Goal: Task Accomplishment & Management: Complete application form

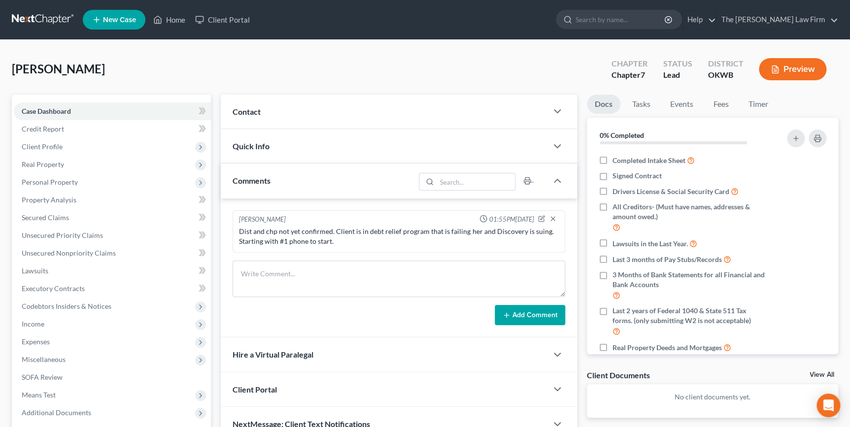
drag, startPoint x: 325, startPoint y: 74, endPoint x: 275, endPoint y: 48, distance: 56.9
click at [325, 74] on div "Browning, Carol Upgraded Chapter Chapter 7 Status Lead District OKWB Preview" at bounding box center [425, 73] width 826 height 43
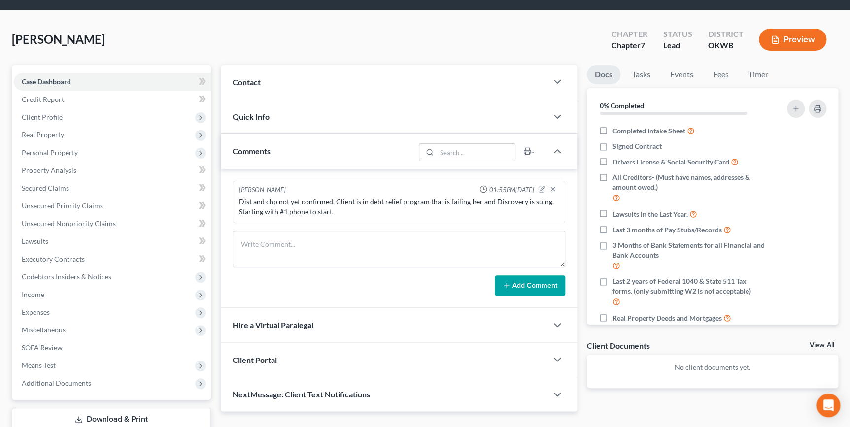
scroll to position [44, 0]
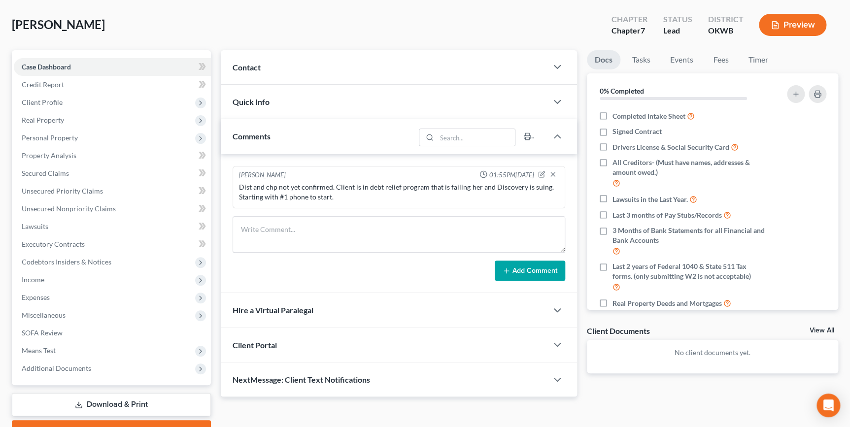
drag, startPoint x: 351, startPoint y: 71, endPoint x: 349, endPoint y: 85, distance: 14.4
click at [351, 71] on div "Contact" at bounding box center [384, 67] width 326 height 34
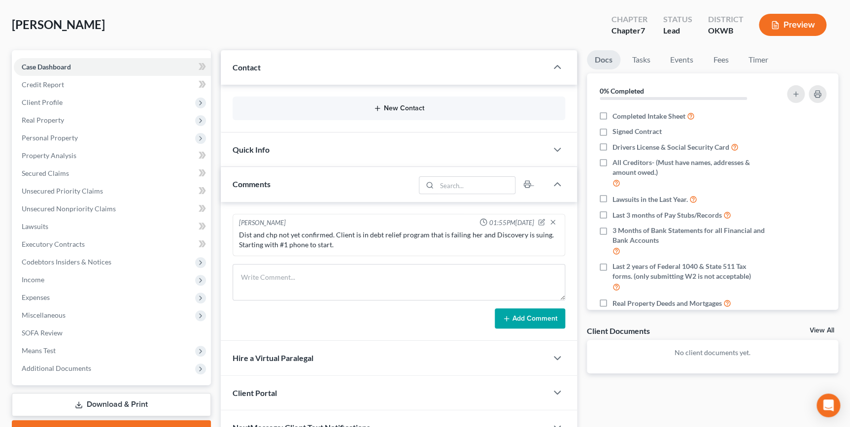
click at [382, 110] on button "New Contact" at bounding box center [398, 108] width 316 height 8
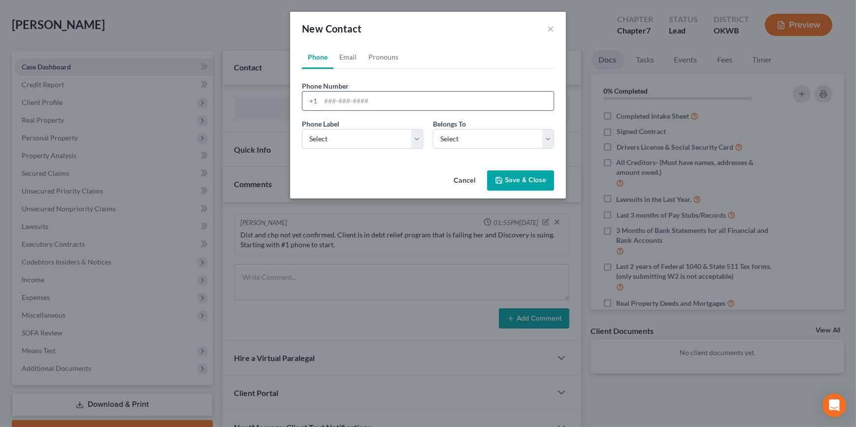
click at [345, 103] on input "tel" at bounding box center [437, 101] width 233 height 19
type input "3252037417"
click at [363, 138] on select "Select Mobile Home Work Other" at bounding box center [362, 139] width 121 height 20
select select "0"
click at [302, 129] on select "Select Mobile Home Work Other" at bounding box center [362, 139] width 121 height 20
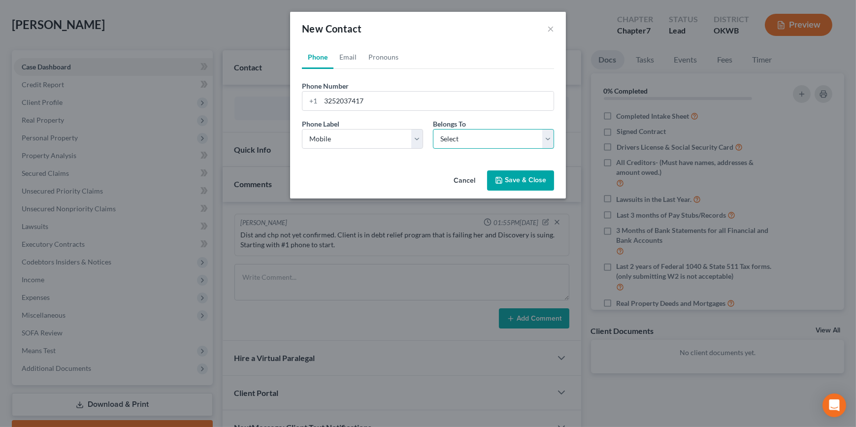
click at [445, 143] on select "Select Client Other" at bounding box center [493, 139] width 121 height 20
select select "0"
click at [433, 129] on select "Select Client Other" at bounding box center [493, 139] width 121 height 20
select select "0"
drag, startPoint x: 351, startPoint y: 57, endPoint x: 356, endPoint y: 101, distance: 44.1
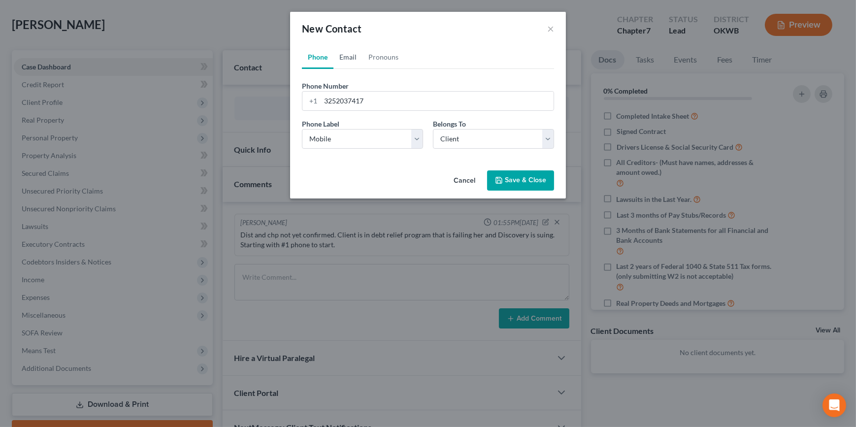
click at [351, 57] on link "Email" at bounding box center [348, 57] width 29 height 24
drag, startPoint x: 356, startPoint y: 107, endPoint x: 674, endPoint y: 148, distance: 320.9
click at [356, 107] on input "email" at bounding box center [437, 101] width 233 height 19
click at [384, 101] on input "email" at bounding box center [437, 101] width 233 height 19
paste input "[EMAIL_ADDRESS][DOMAIN_NAME]"
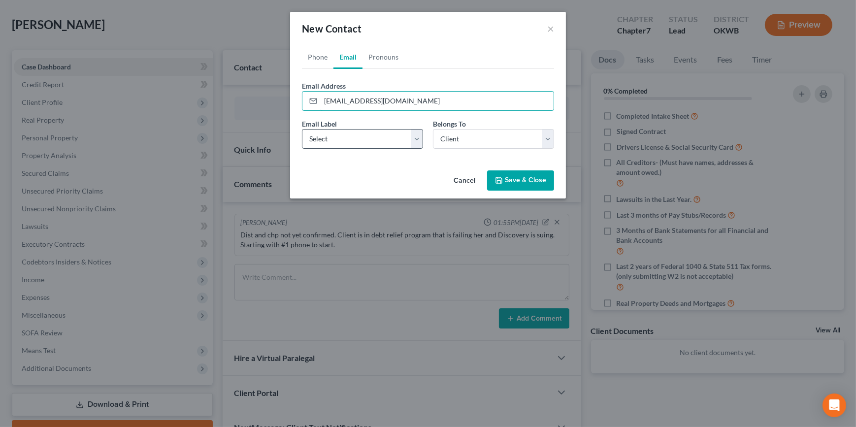
type input "[EMAIL_ADDRESS][DOMAIN_NAME]"
click at [372, 138] on select "Select Home Work Other" at bounding box center [362, 139] width 121 height 20
select select "0"
click at [302, 129] on select "Select Home Work Other" at bounding box center [362, 139] width 121 height 20
click at [506, 172] on button "Save & Close" at bounding box center [520, 180] width 67 height 21
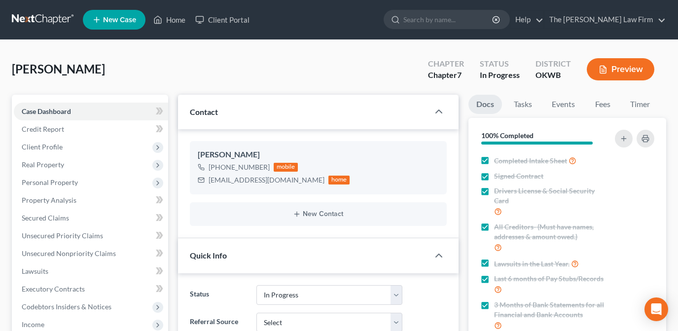
select select "4"
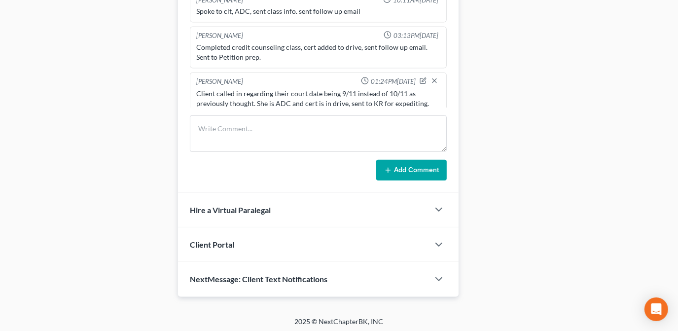
scroll to position [11, 0]
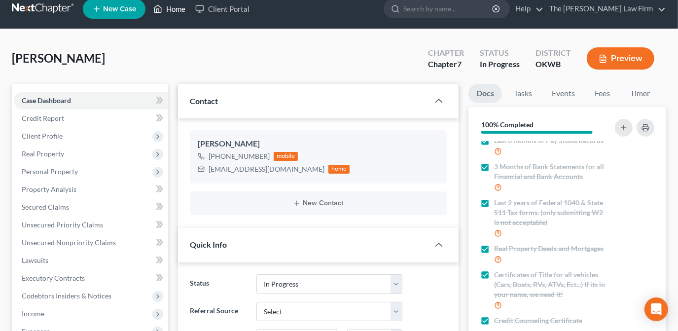
click at [167, 14] on link "Home" at bounding box center [169, 9] width 42 height 18
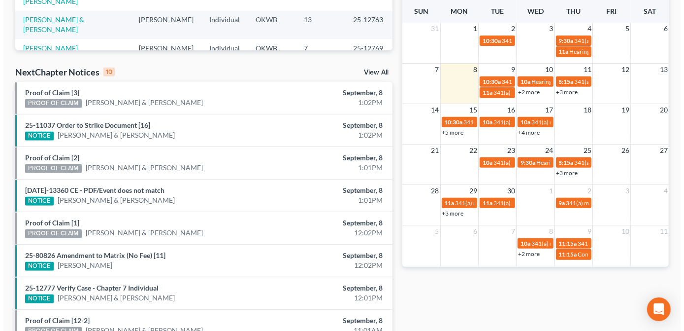
scroll to position [241, 0]
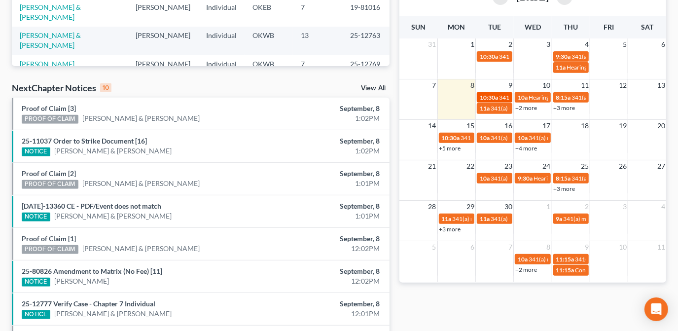
click at [493, 97] on span "10:30a" at bounding box center [488, 97] width 18 height 7
select select "Days"
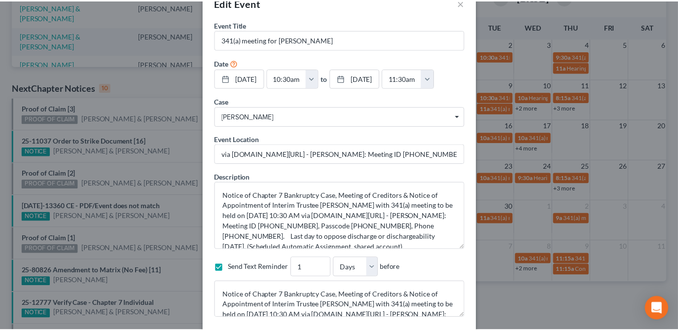
scroll to position [0, 0]
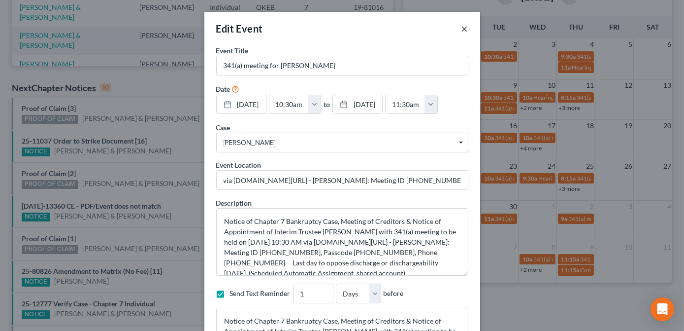
drag, startPoint x: 465, startPoint y: 27, endPoint x: 504, endPoint y: 136, distance: 115.8
click at [465, 27] on div "Edit Event ×" at bounding box center [342, 29] width 276 height 34
click at [462, 28] on button "×" at bounding box center [465, 29] width 7 height 12
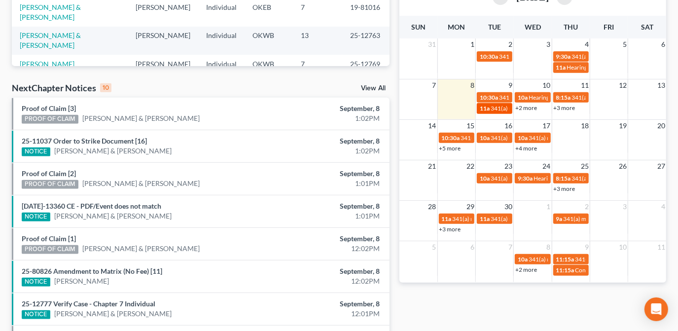
click at [503, 107] on span "341(a) meeting for [PERSON_NAME] & [PERSON_NAME]" at bounding box center [563, 107] width 147 height 7
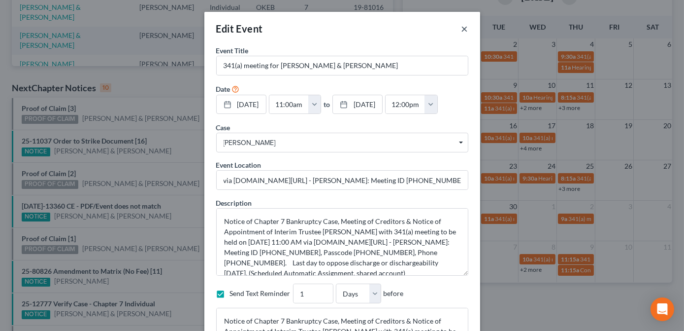
click at [462, 31] on button "×" at bounding box center [465, 29] width 7 height 12
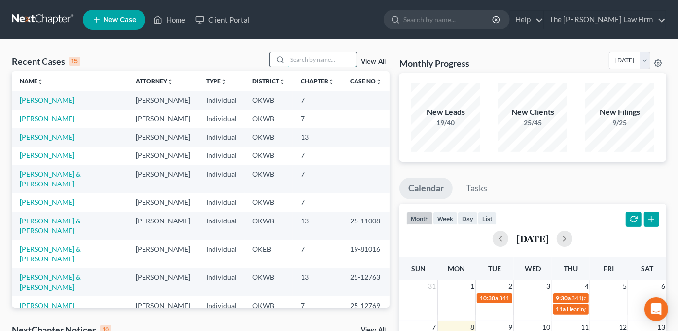
click at [332, 59] on input "search" at bounding box center [321, 59] width 69 height 14
type input "[PERSON_NAME]"
click at [374, 61] on link "View All" at bounding box center [373, 61] width 25 height 7
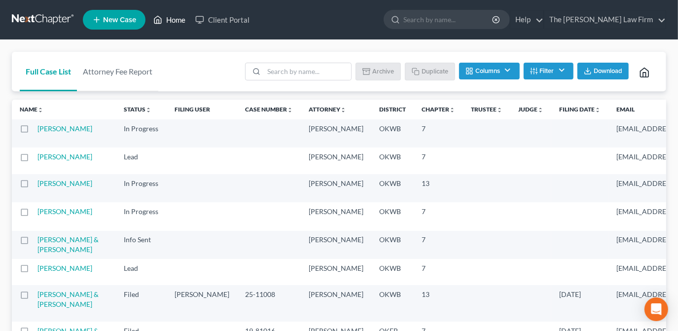
click at [184, 19] on link "Home" at bounding box center [169, 20] width 42 height 18
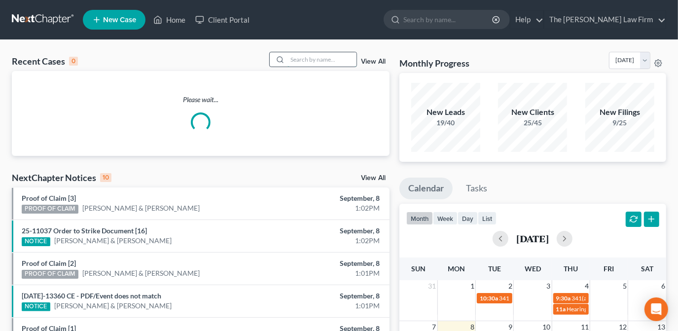
click at [315, 61] on input "search" at bounding box center [321, 59] width 69 height 14
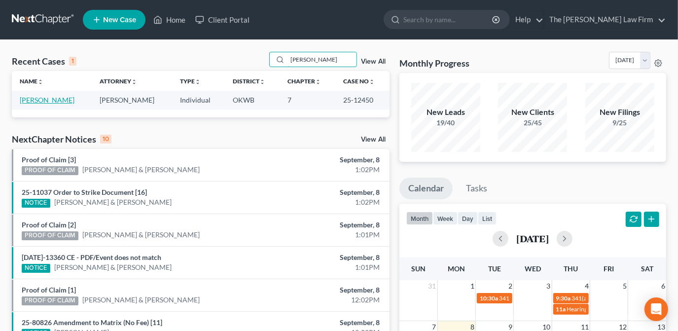
type input "[PERSON_NAME]"
click at [48, 99] on link "[PERSON_NAME]" at bounding box center [47, 100] width 55 height 8
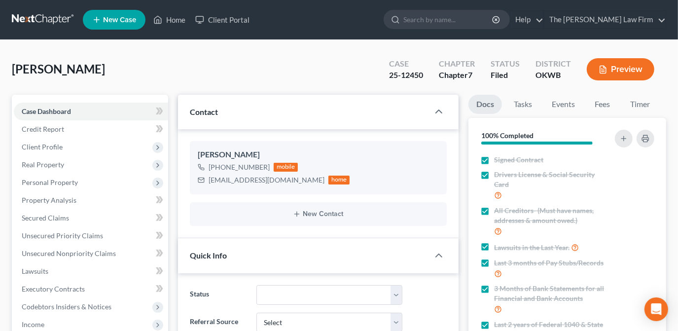
scroll to position [1321, 0]
click at [571, 102] on link "Events" at bounding box center [563, 104] width 39 height 19
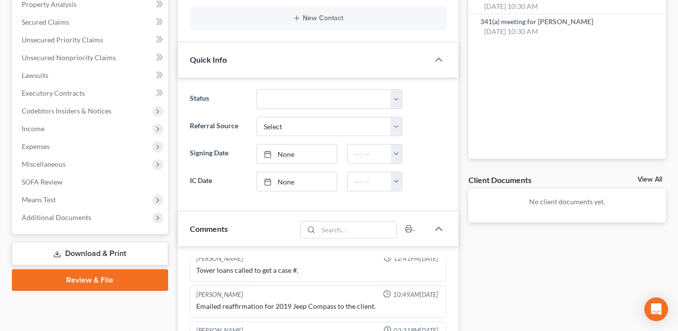
scroll to position [44, 0]
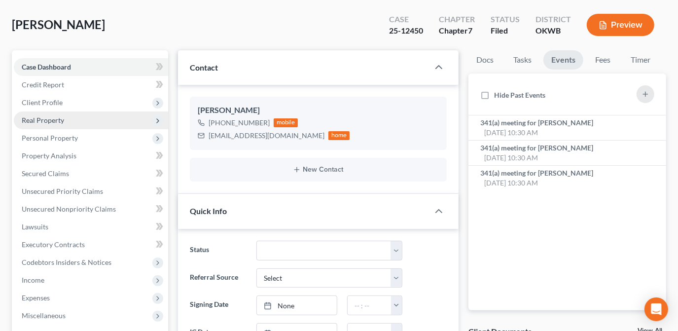
click at [88, 116] on span "Real Property" at bounding box center [91, 120] width 154 height 18
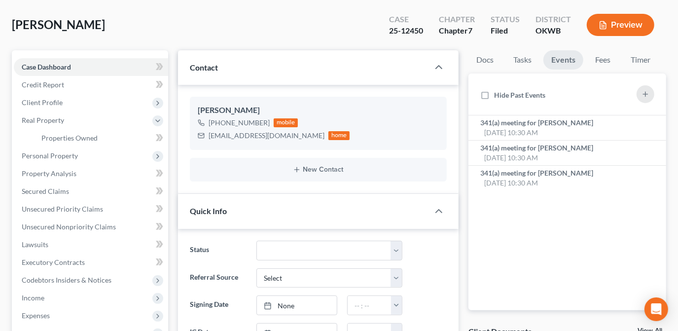
click at [206, 31] on div "[PERSON_NAME] Upgraded Case 25-12450 Chapter Chapter 7 Status Filed District OK…" at bounding box center [339, 28] width 654 height 43
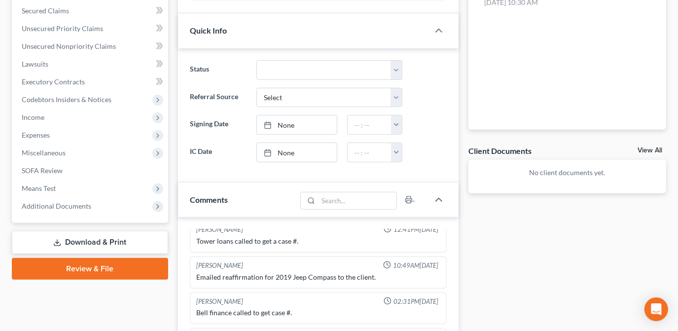
scroll to position [358, 0]
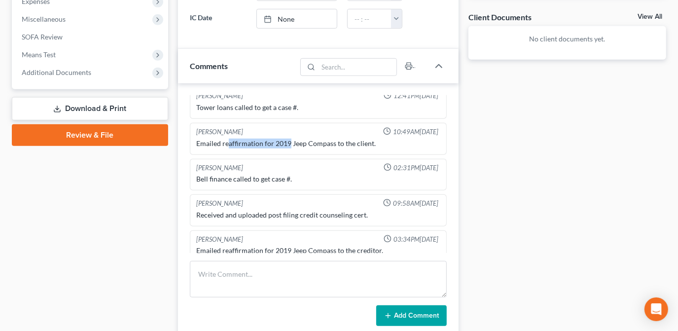
drag, startPoint x: 227, startPoint y: 135, endPoint x: 289, endPoint y: 135, distance: 62.1
click at [289, 138] on div "Emailed reaffirmation for 2019 Jeep Compass to the client." at bounding box center [318, 143] width 244 height 10
drag, startPoint x: 348, startPoint y: 138, endPoint x: 266, endPoint y: 139, distance: 82.8
click at [266, 139] on div "Emailed reaffirmation for 2019 Jeep Compass to the client." at bounding box center [318, 143] width 248 height 14
click at [462, 170] on div "Updates & News × Contact [PERSON_NAME] [PHONE_NUMBER] mobile [EMAIL_ADDRESS][DO…" at bounding box center [318, 169] width 290 height 867
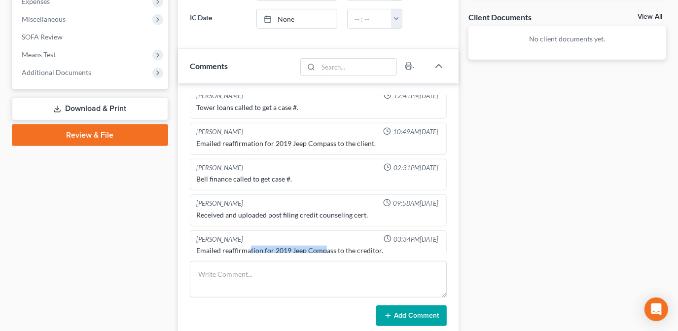
scroll to position [1321, 0]
drag, startPoint x: 323, startPoint y: 239, endPoint x: 236, endPoint y: 247, distance: 87.5
click at [236, 247] on div "[PERSON_NAME] 03:34PM[DATE] Emailed reaffirmation for 2019 Jeep Compass to the …" at bounding box center [318, 246] width 257 height 32
click at [548, 161] on div "Docs Tasks Events Fees Timer 100% Completed Nothing here yet! Signed Contract D…" at bounding box center [566, 169] width 207 height 867
drag, startPoint x: 66, startPoint y: 75, endPoint x: 159, endPoint y: 102, distance: 97.1
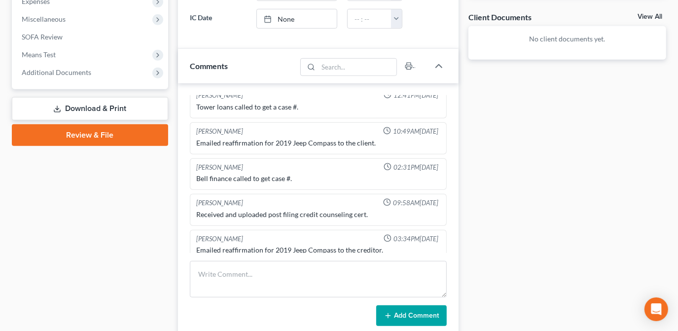
click at [66, 75] on span "Additional Documents" at bounding box center [56, 72] width 69 height 8
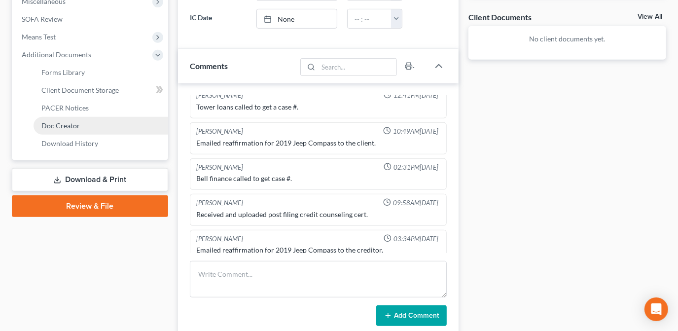
scroll to position [340, 0]
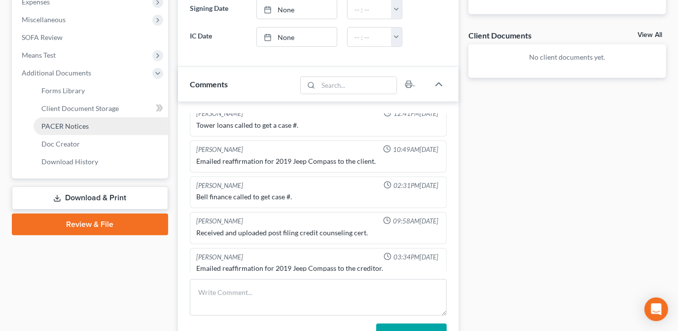
click at [107, 125] on link "PACER Notices" at bounding box center [101, 126] width 135 height 18
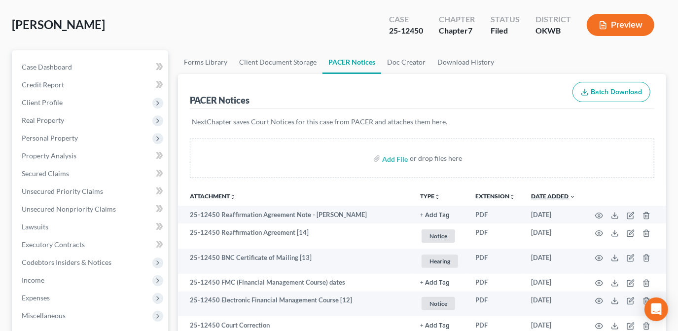
scroll to position [89, 0]
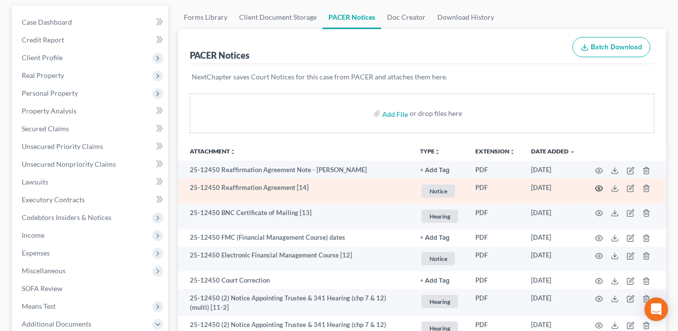
click at [600, 186] on icon "button" at bounding box center [599, 188] width 8 height 8
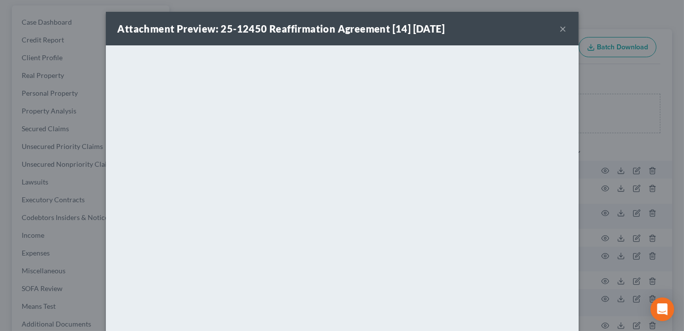
click at [560, 28] on button "×" at bounding box center [563, 29] width 7 height 12
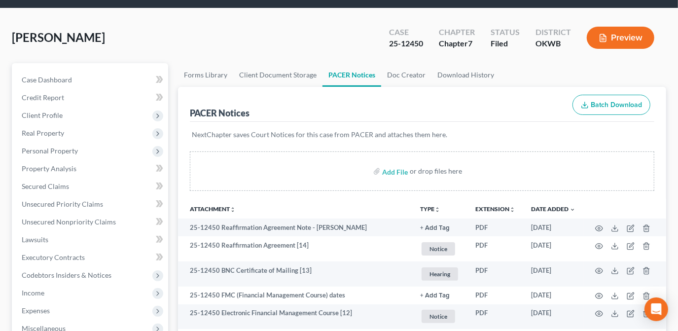
scroll to position [0, 0]
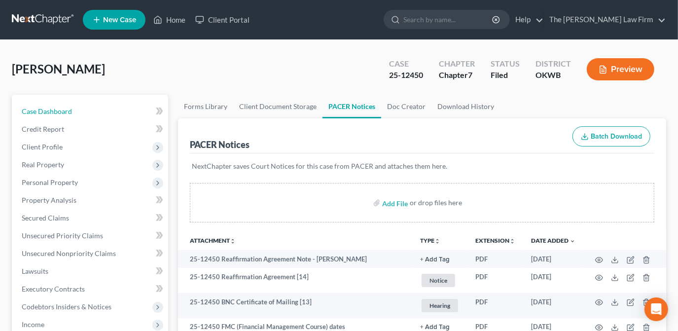
drag, startPoint x: 112, startPoint y: 110, endPoint x: 324, endPoint y: 149, distance: 215.4
click at [112, 110] on link "Case Dashboard" at bounding box center [91, 111] width 154 height 18
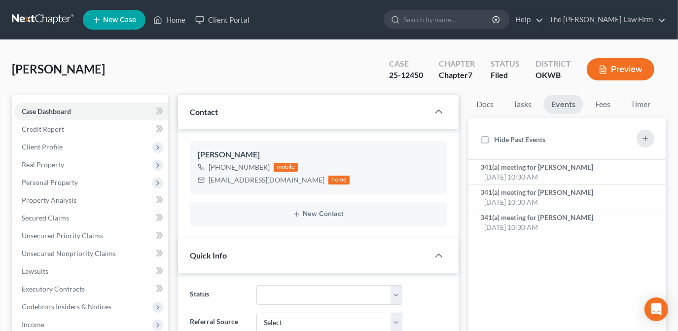
scroll to position [448, 0]
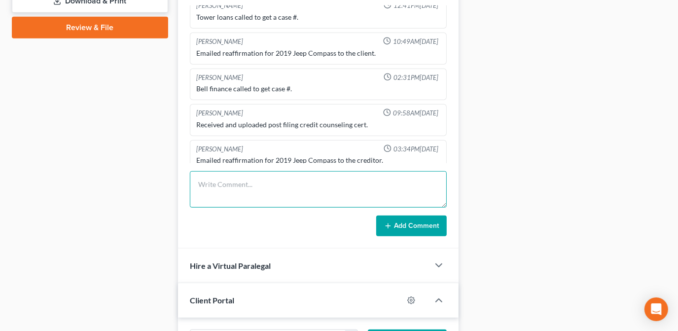
click at [276, 182] on textarea at bounding box center [318, 189] width 257 height 36
drag, startPoint x: 245, startPoint y: 183, endPoint x: 159, endPoint y: 181, distance: 86.3
click at [159, 181] on div "Petition Navigation Case Dashboard Payments Invoices Payments Payments Credit R…" at bounding box center [339, 80] width 664 height 867
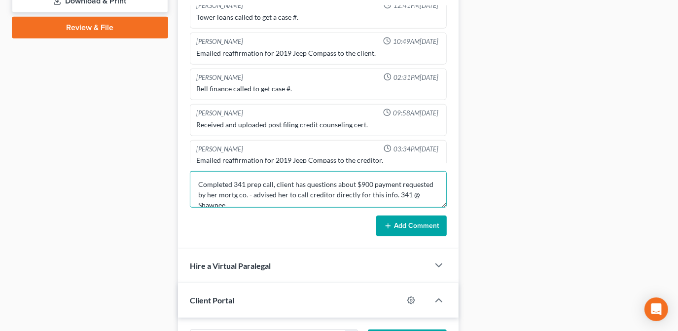
scroll to position [12, 0]
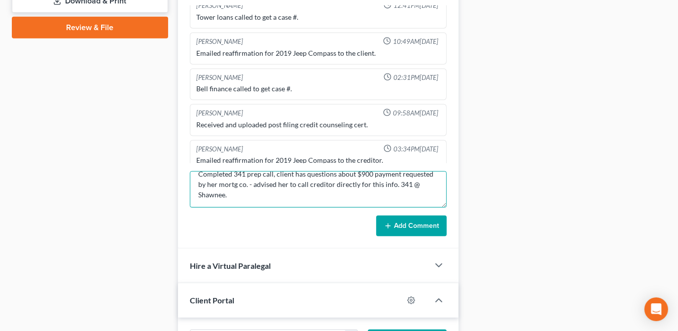
click at [308, 182] on textarea "Completed 341 prep call, client has questions about $900 payment requested by h…" at bounding box center [318, 189] width 257 height 36
click at [384, 192] on textarea "Completed 341 prep call, client has questions about $900 payment requested by h…" at bounding box center [318, 189] width 257 height 36
type textarea "Completed 341 prep call, client has questions about $900 payment requested by h…"
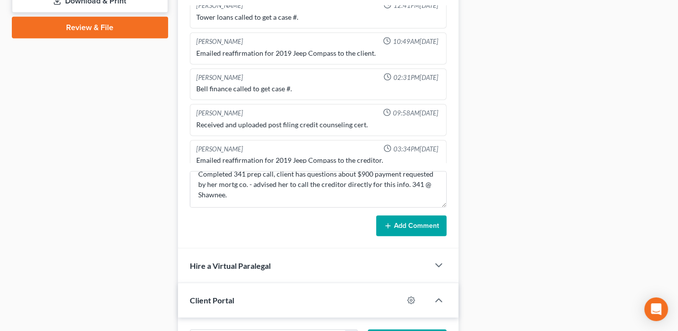
click at [401, 223] on button "Add Comment" at bounding box center [411, 225] width 70 height 21
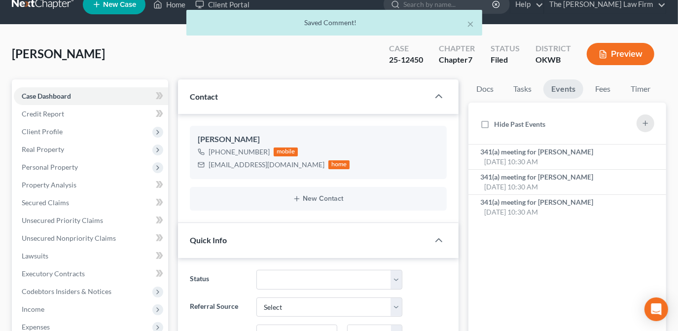
scroll to position [0, 0]
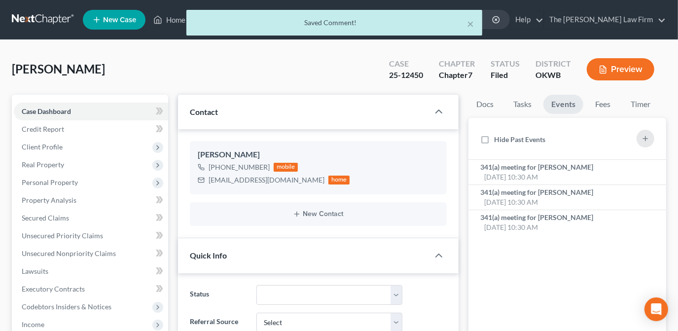
click at [165, 22] on div "× Saved Comment!" at bounding box center [334, 25] width 678 height 31
click at [181, 19] on div "× Saved Comment!" at bounding box center [334, 25] width 678 height 31
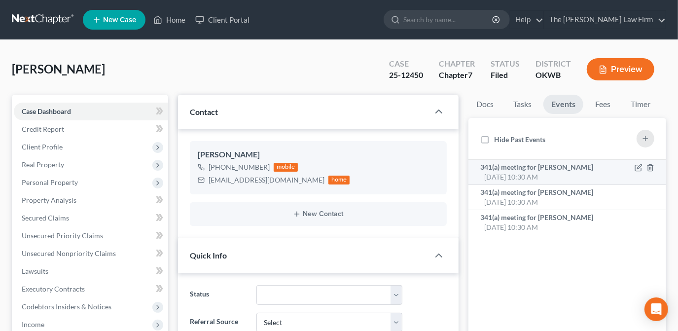
click at [529, 164] on span "341(a) meeting for [PERSON_NAME]" at bounding box center [536, 167] width 113 height 8
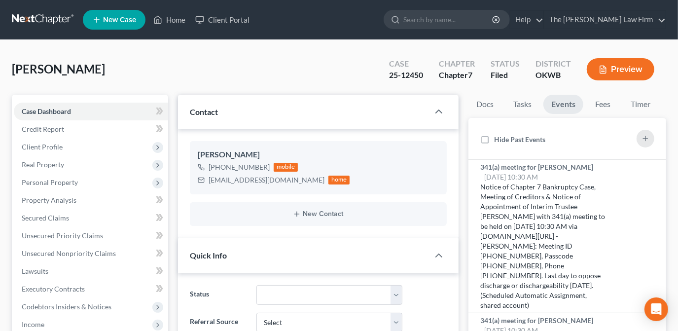
click at [580, 144] on div "Hide Past Events" at bounding box center [567, 139] width 182 height 26
click at [550, 173] on div "341(a) meeting for [PERSON_NAME] [DATE] 10:30 AM" at bounding box center [544, 172] width 128 height 20
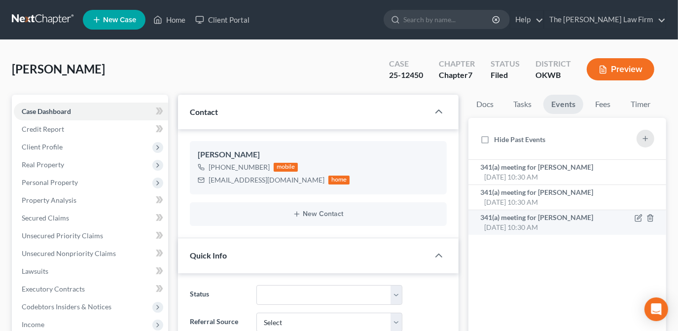
click at [515, 218] on span "341(a) meeting for [PERSON_NAME]" at bounding box center [536, 217] width 113 height 8
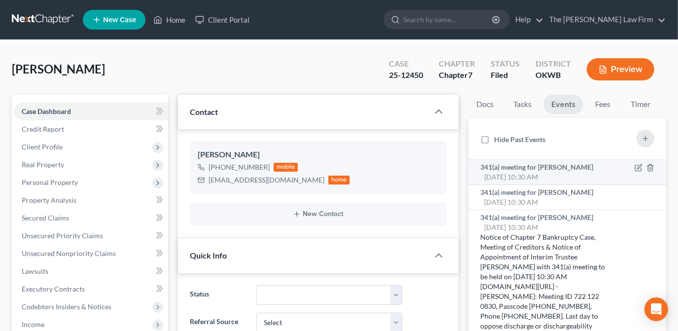
click at [535, 164] on span "341(a) meeting for [PERSON_NAME]" at bounding box center [536, 167] width 113 height 8
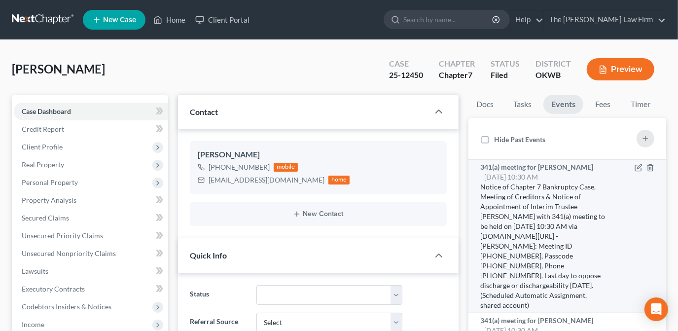
click at [535, 165] on span "341(a) meeting for [PERSON_NAME]" at bounding box center [536, 167] width 113 height 8
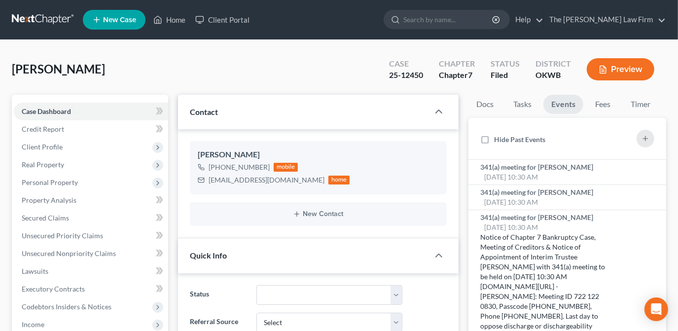
click at [353, 121] on div "Contact" at bounding box center [303, 112] width 251 height 34
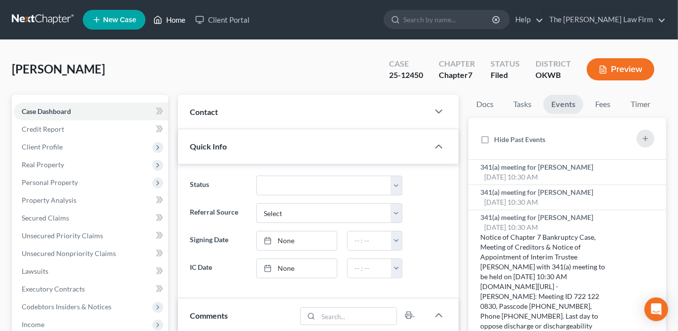
click at [173, 22] on link "Home" at bounding box center [169, 20] width 42 height 18
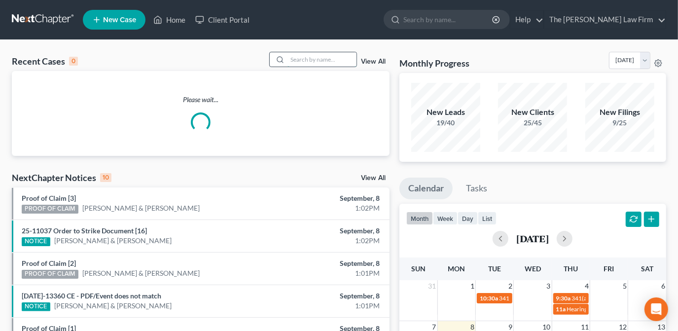
click at [304, 62] on input "search" at bounding box center [321, 59] width 69 height 14
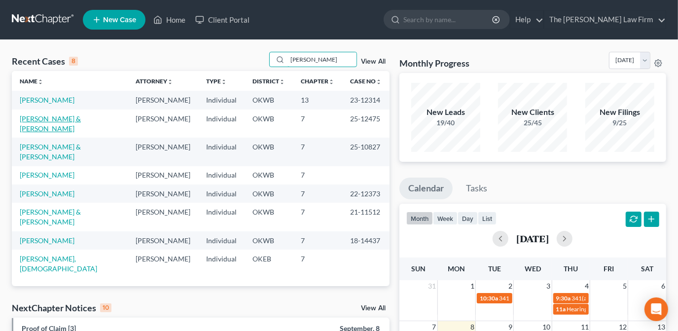
type input "[PERSON_NAME]"
click at [81, 121] on link "[PERSON_NAME] & [PERSON_NAME]" at bounding box center [50, 123] width 61 height 18
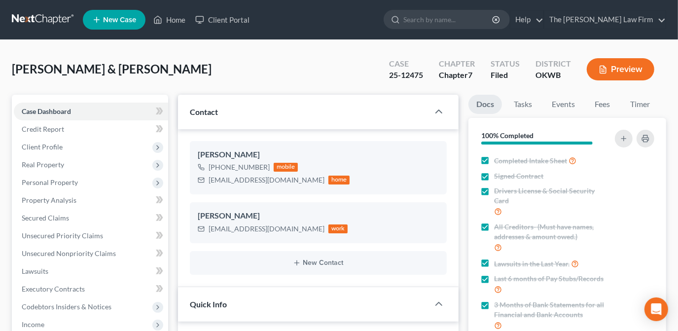
scroll to position [343, 0]
drag, startPoint x: 562, startPoint y: 102, endPoint x: 548, endPoint y: 195, distance: 93.1
click at [562, 102] on link "Events" at bounding box center [563, 104] width 39 height 19
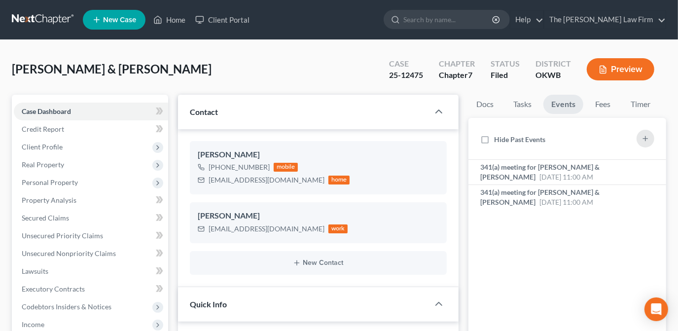
click at [543, 282] on div "Nothing here yet! 341(a) meeting for [PERSON_NAME] & [PERSON_NAME] [DATE] 11:00…" at bounding box center [567, 257] width 198 height 195
click at [532, 175] on span "341(a) meeting for [PERSON_NAME] & [PERSON_NAME]" at bounding box center [539, 172] width 119 height 18
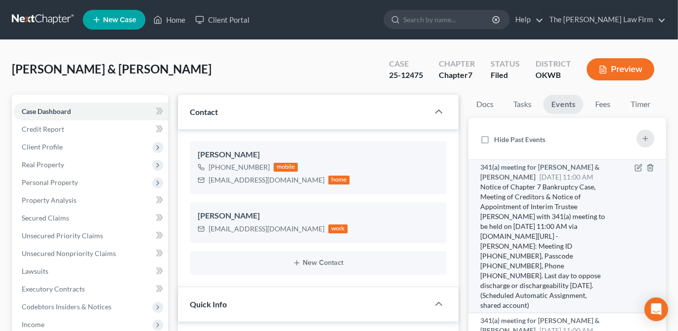
click at [532, 175] on span "341(a) meeting for [PERSON_NAME] & [PERSON_NAME]" at bounding box center [539, 172] width 119 height 18
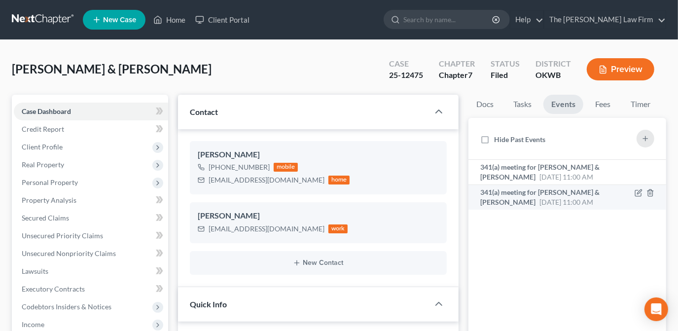
click at [539, 206] on span "[DATE] 11:00 AM" at bounding box center [566, 202] width 54 height 8
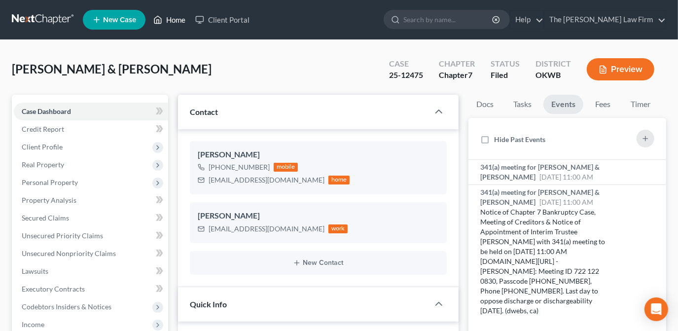
click at [162, 16] on icon at bounding box center [157, 20] width 9 height 12
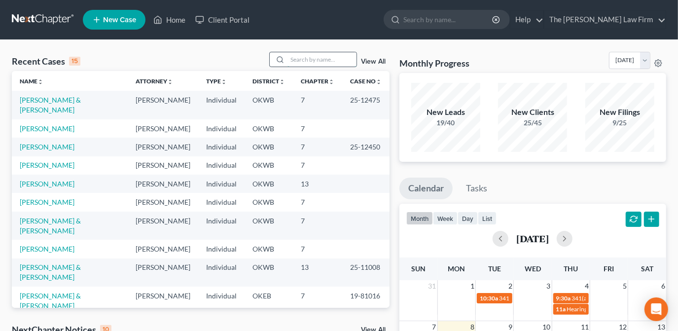
click at [336, 62] on input "search" at bounding box center [321, 59] width 69 height 14
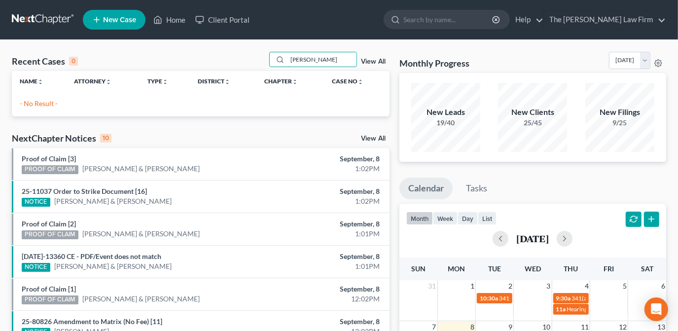
drag, startPoint x: 319, startPoint y: 60, endPoint x: 250, endPoint y: 63, distance: 69.5
click at [250, 63] on div "Recent Cases 0 [PERSON_NAME] View All" at bounding box center [200, 61] width 377 height 19
type input "[PERSON_NAME]"
click at [364, 66] on div "[PERSON_NAME] View All" at bounding box center [329, 59] width 120 height 15
click at [369, 60] on link "View All" at bounding box center [373, 61] width 25 height 7
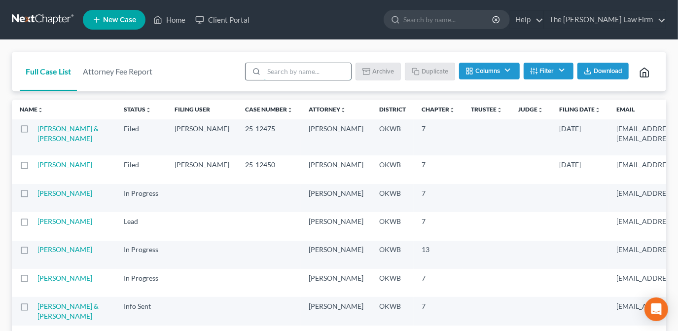
click at [277, 76] on input "search" at bounding box center [307, 71] width 87 height 17
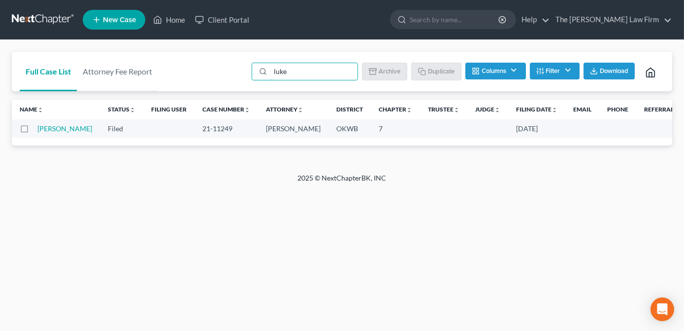
drag, startPoint x: 295, startPoint y: 71, endPoint x: 248, endPoint y: 68, distance: 46.9
click at [248, 68] on div "[PERSON_NAME] Download Archive Un-archive Duplicate Columns Attorney Case Numbe…" at bounding box center [455, 71] width 419 height 39
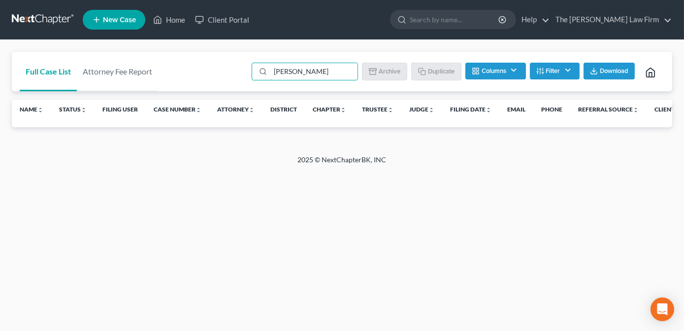
type input "[PERSON_NAME]"
click at [128, 21] on span "New Case" at bounding box center [119, 19] width 33 height 7
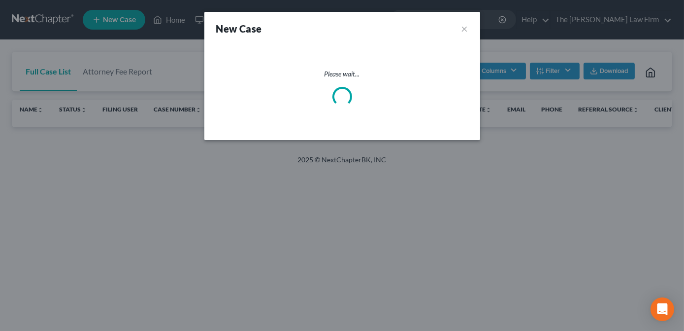
select select "65"
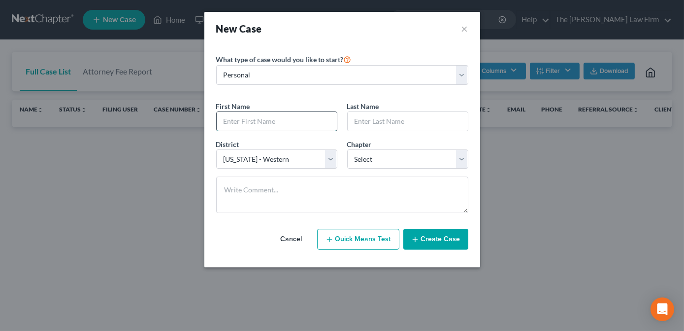
click at [256, 116] on input "text" at bounding box center [277, 121] width 120 height 19
type input "[PERSON_NAME]"
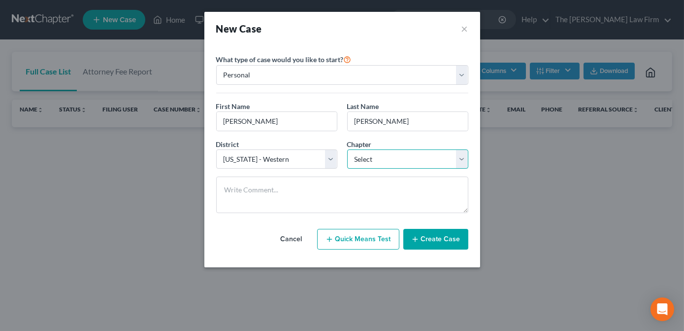
click at [408, 158] on select "Select 7 11 12 13" at bounding box center [407, 159] width 121 height 20
select select "0"
click at [347, 149] on select "Select 7 11 12 13" at bounding box center [407, 159] width 121 height 20
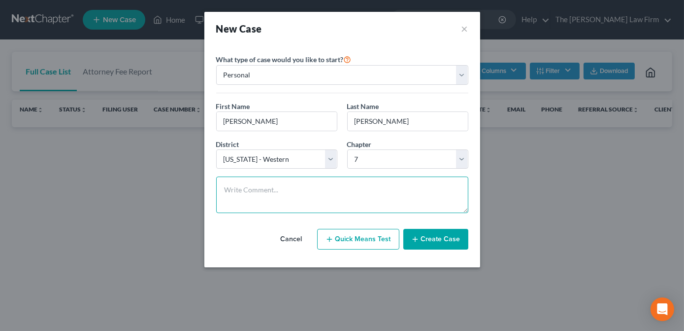
click at [340, 190] on textarea at bounding box center [342, 194] width 252 height 36
type textarea "Mailer- Dist an Chp not yet - Starting with #1 phone. Client has a judgement fr…"
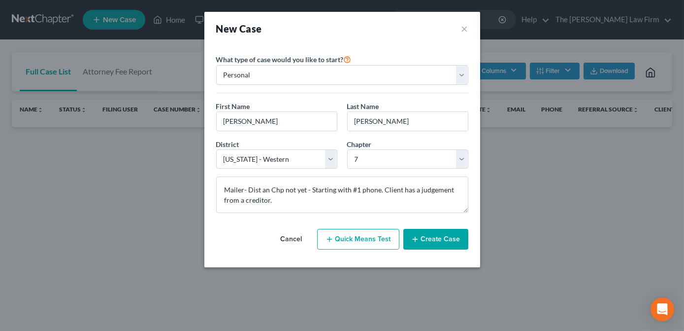
click at [444, 238] on button "Create Case" at bounding box center [436, 239] width 65 height 21
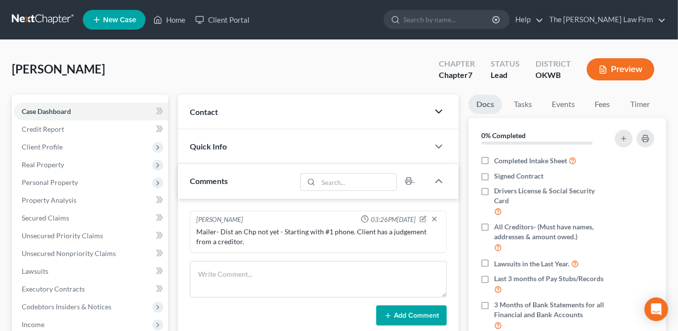
click at [433, 111] on icon "button" at bounding box center [439, 111] width 12 height 12
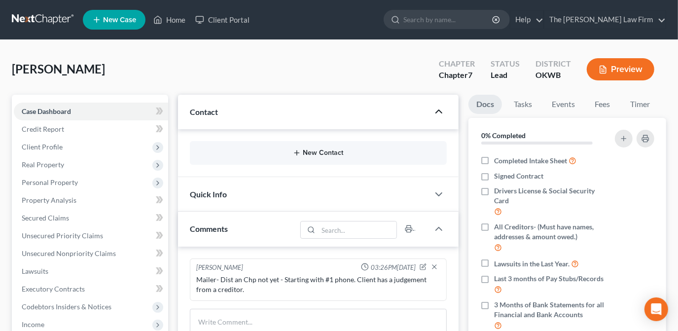
click at [303, 153] on button "New Contact" at bounding box center [318, 153] width 241 height 8
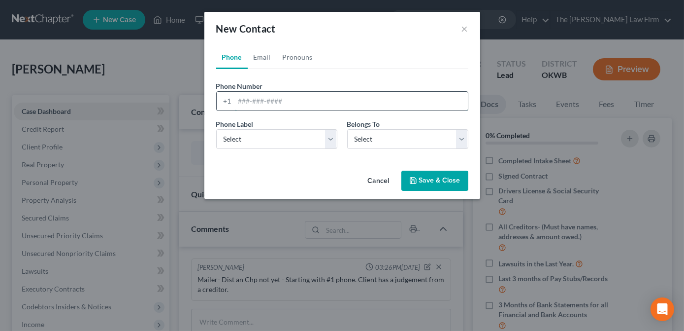
click at [247, 105] on input "tel" at bounding box center [351, 101] width 233 height 19
type input "[PHONE_NUMBER]"
click at [292, 137] on select "Select Mobile Home Work Other" at bounding box center [276, 139] width 121 height 20
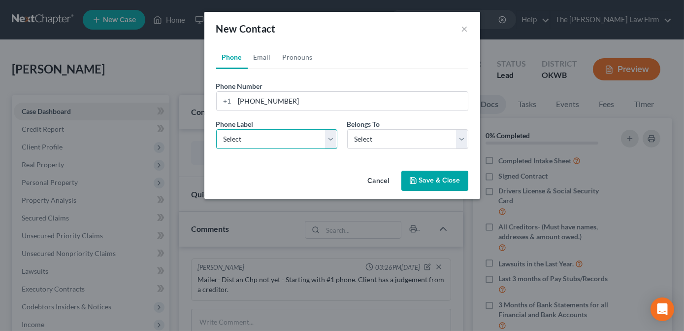
select select "0"
click at [216, 129] on select "Select Mobile Home Work Other" at bounding box center [276, 139] width 121 height 20
click at [387, 136] on select "Select Client Other" at bounding box center [407, 139] width 121 height 20
select select "0"
click at [347, 129] on select "Select Client Other" at bounding box center [407, 139] width 121 height 20
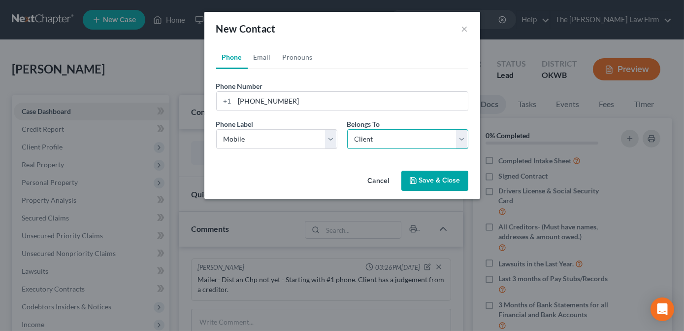
select select "0"
click at [263, 58] on link "Email" at bounding box center [262, 57] width 29 height 24
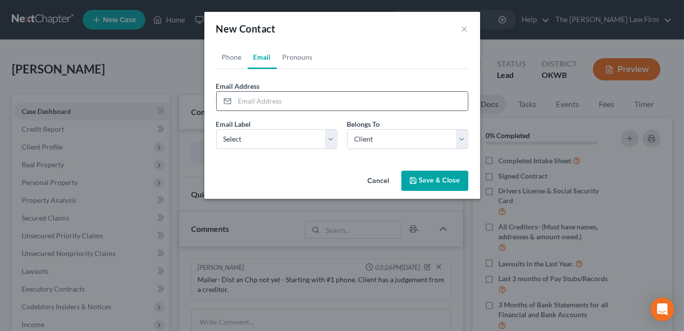
click at [269, 103] on input "email" at bounding box center [351, 101] width 233 height 19
click at [244, 102] on input "email" at bounding box center [351, 101] width 233 height 19
drag, startPoint x: 244, startPoint y: 102, endPoint x: 251, endPoint y: 105, distance: 7.1
paste input "[EMAIL_ADDRESS][DOMAIN_NAME]"
type input "[EMAIL_ADDRESS][DOMAIN_NAME]"
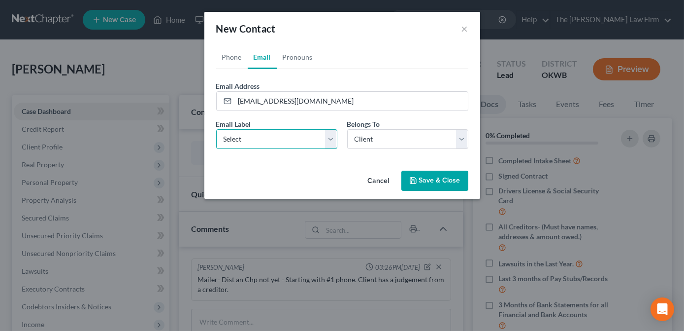
click at [318, 136] on select "Select Home Work Other" at bounding box center [276, 139] width 121 height 20
select select "0"
click at [216, 129] on select "Select Home Work Other" at bounding box center [276, 139] width 121 height 20
click at [412, 174] on button "Save & Close" at bounding box center [435, 180] width 67 height 21
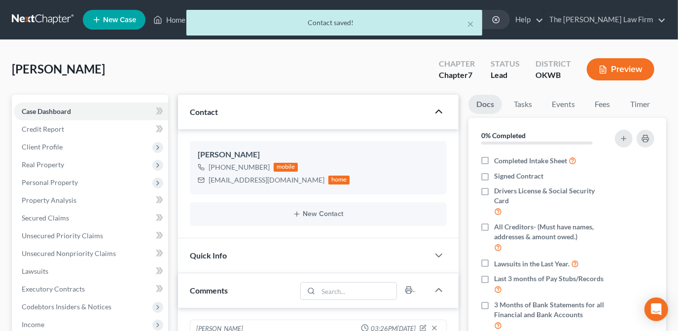
click at [257, 77] on div "[PERSON_NAME] Upgraded Chapter Chapter 7 Status Lead District OKWB Preview" at bounding box center [339, 73] width 654 height 43
click at [172, 20] on div "× Contact saved!" at bounding box center [334, 25] width 678 height 31
